Goal: Entertainment & Leisure: Consume media (video, audio)

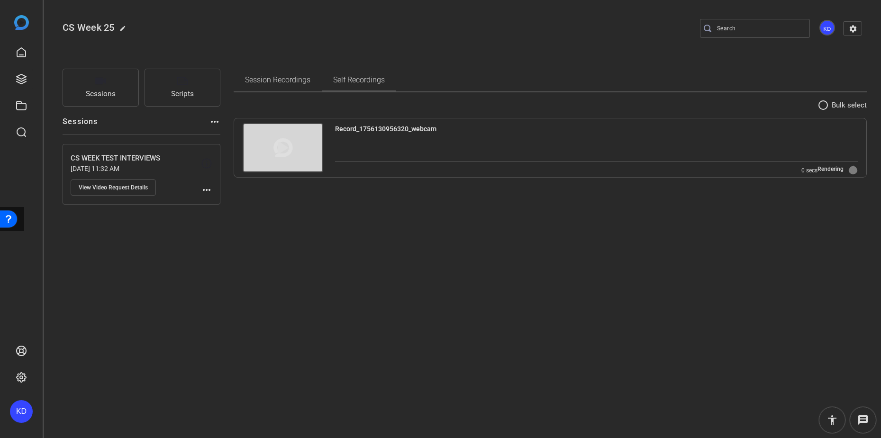
click at [259, 286] on div "CS Week 25 edit KD settings Sessions Scripts Sessions more_horiz CS WEEK TEST I…" at bounding box center [462, 219] width 837 height 438
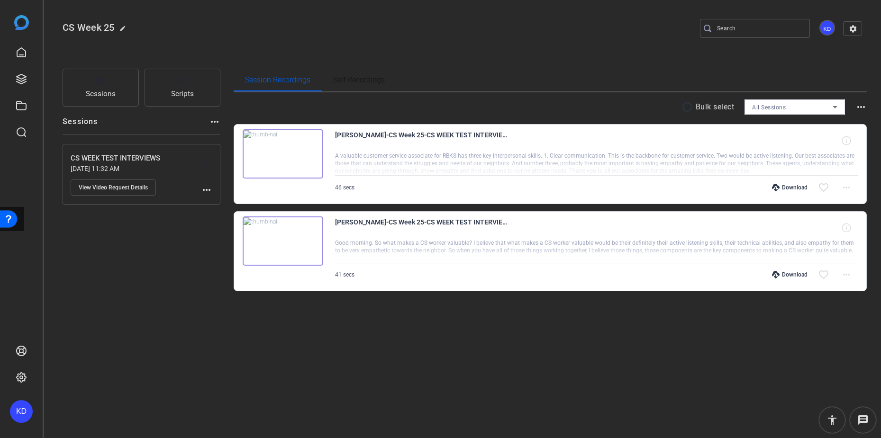
click at [280, 152] on img at bounding box center [283, 153] width 81 height 49
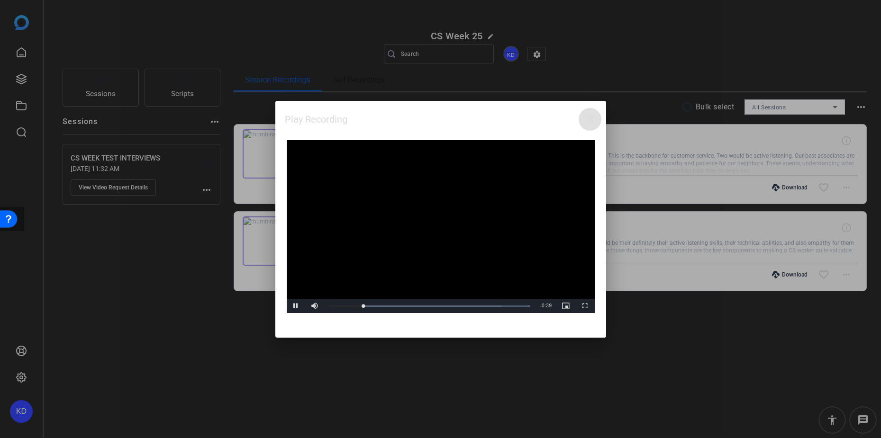
click at [582, 306] on span "Video Player" at bounding box center [585, 306] width 19 height 0
click at [590, 116] on mat-icon "close" at bounding box center [589, 119] width 11 height 11
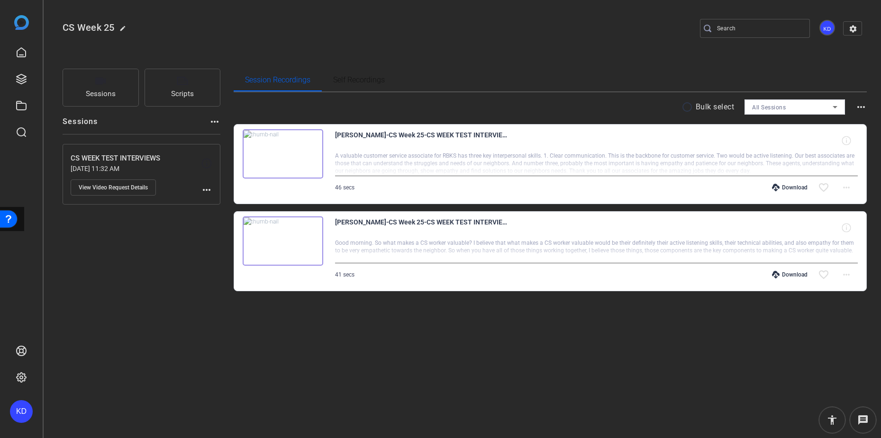
click at [282, 238] on img at bounding box center [283, 241] width 81 height 49
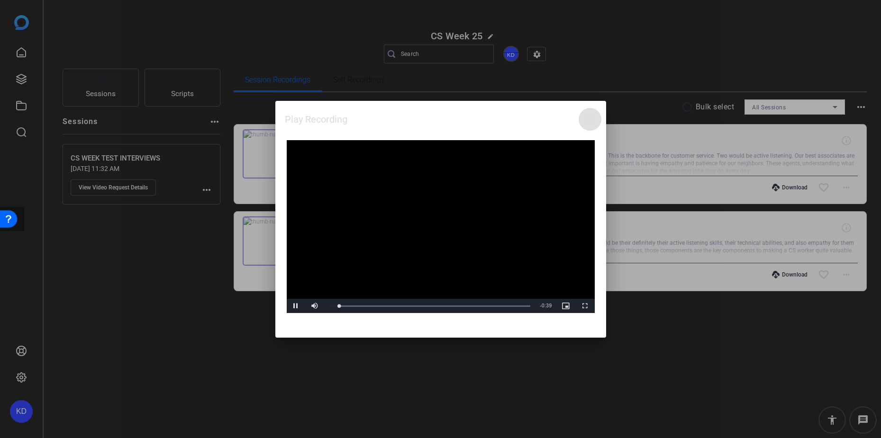
click at [585, 306] on span "Video Player" at bounding box center [585, 306] width 19 height 0
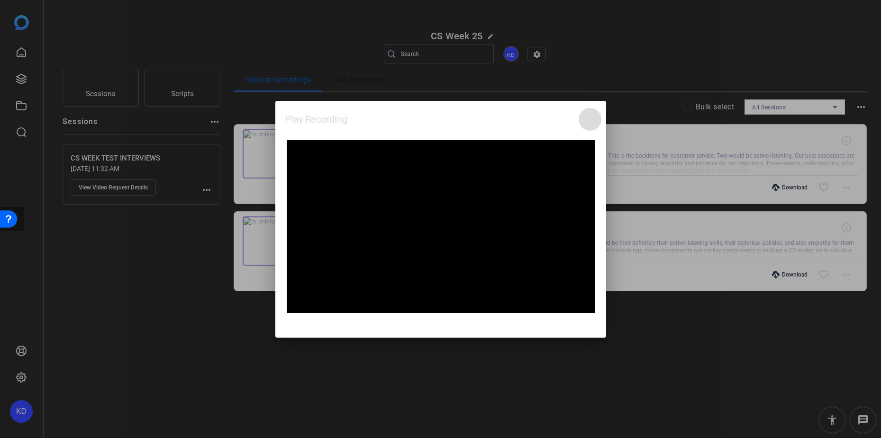
click at [590, 118] on mat-icon "close" at bounding box center [589, 119] width 11 height 11
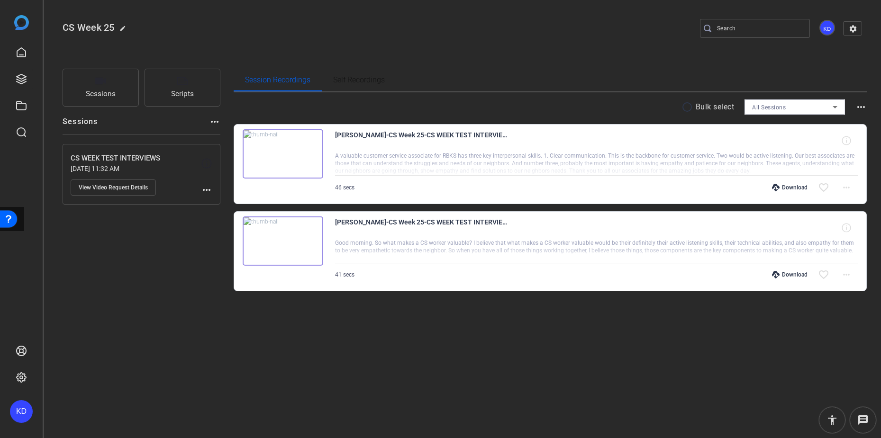
click at [285, 353] on div "CS Week 25 edit KD settings Sessions Scripts Sessions more_horiz CS WEEK TEST I…" at bounding box center [462, 219] width 837 height 438
